Goal: Task Accomplishment & Management: Use online tool/utility

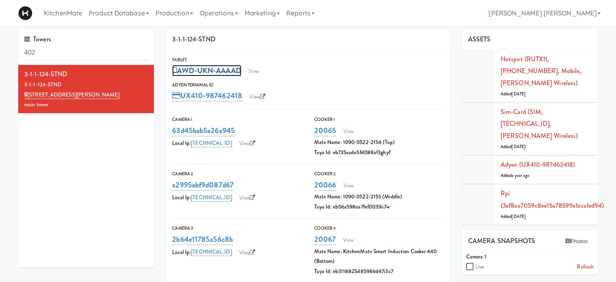
click at [204, 69] on link "AWD-UKN-AAAAD" at bounding box center [206, 70] width 69 height 11
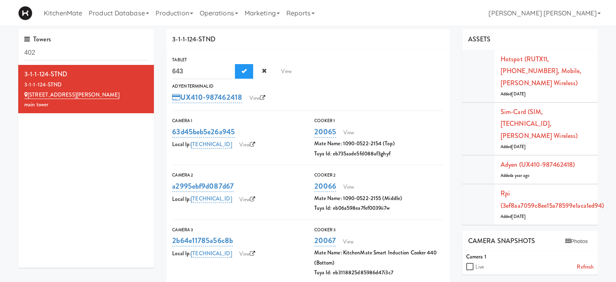
click at [97, 162] on div "3-1-1-124-STND 3-1-1-124-STND [STREET_ADDRESS][GEOGRAPHIC_DATA][PERSON_NAME]" at bounding box center [86, 166] width 136 height 203
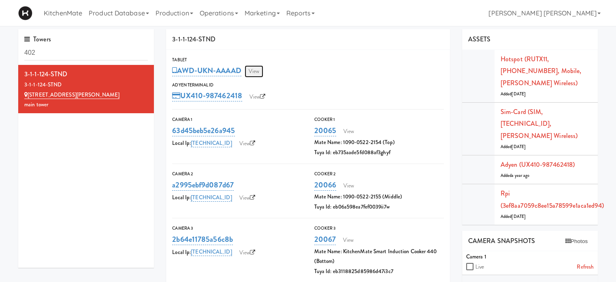
click at [253, 71] on link "View" at bounding box center [254, 71] width 19 height 12
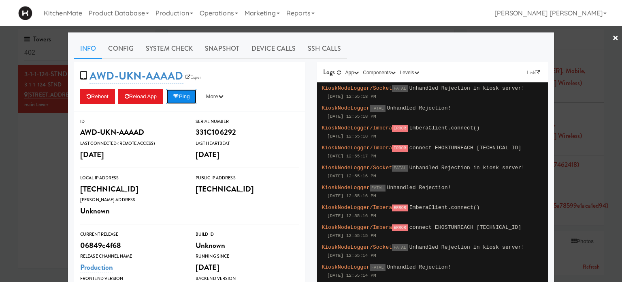
click at [184, 94] on button "Ping" at bounding box center [181, 96] width 30 height 15
click at [93, 95] on button "Reboot" at bounding box center [97, 96] width 35 height 15
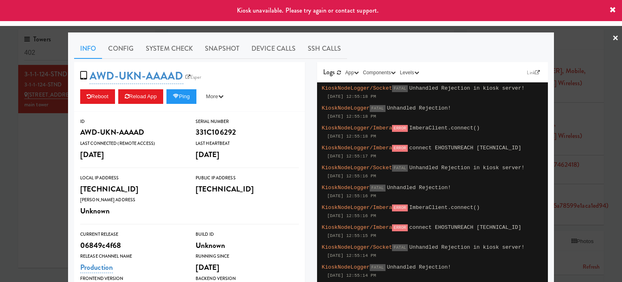
click at [19, 161] on div at bounding box center [311, 141] width 622 height 282
